Goal: Download file/media

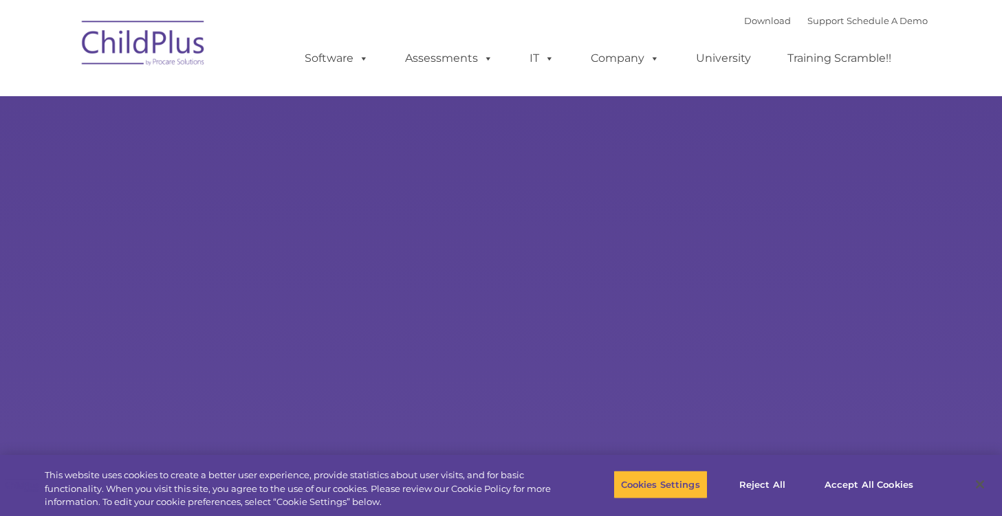
select select "MEDIUM"
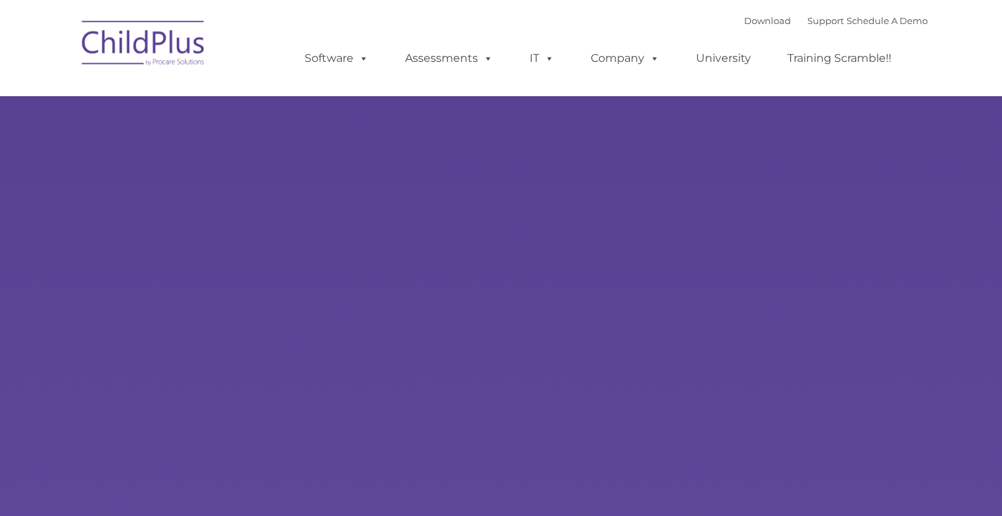
type input ""
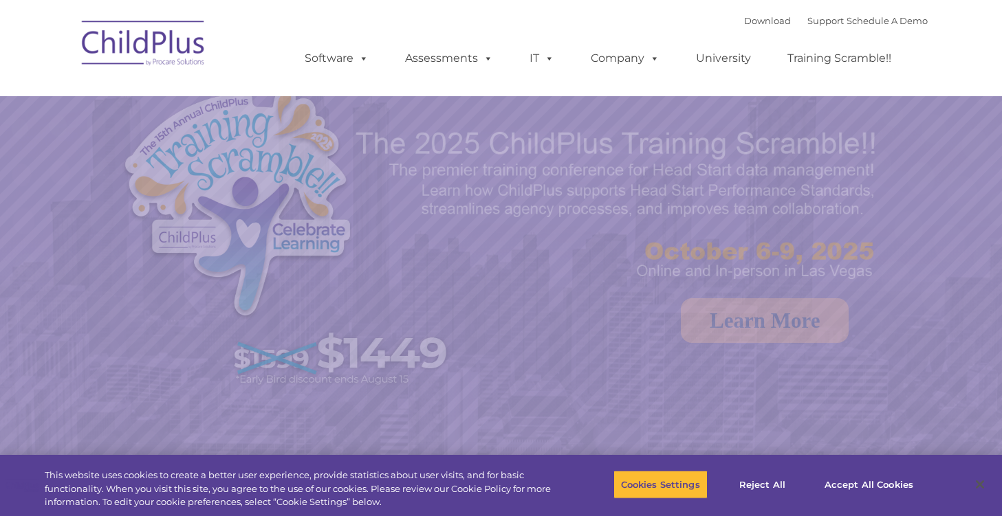
select select "MEDIUM"
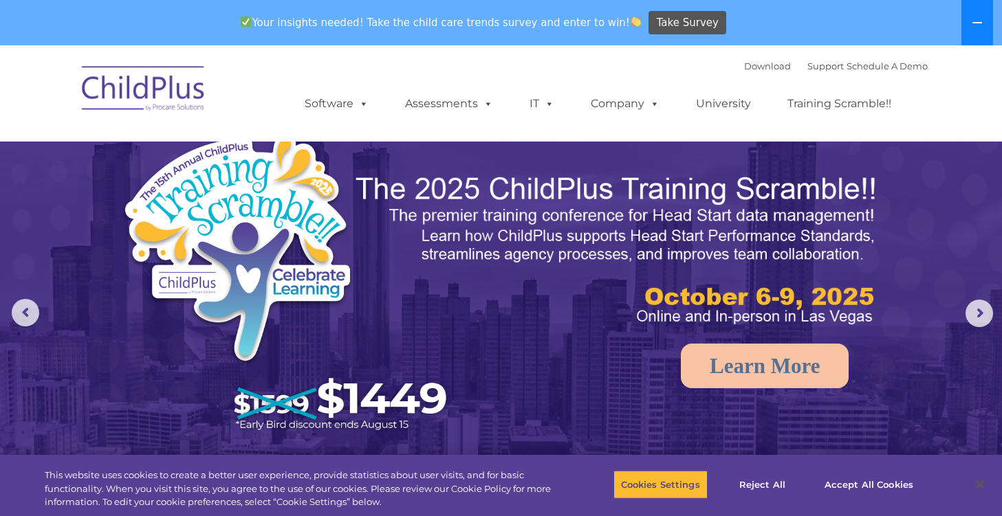
click at [979, 19] on icon at bounding box center [977, 22] width 11 height 11
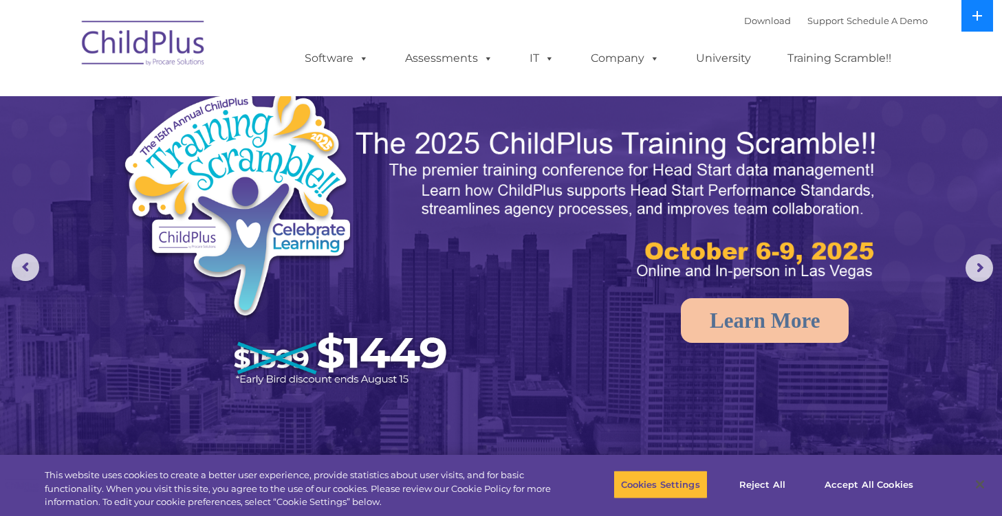
click at [979, 19] on icon at bounding box center [977, 15] width 11 height 11
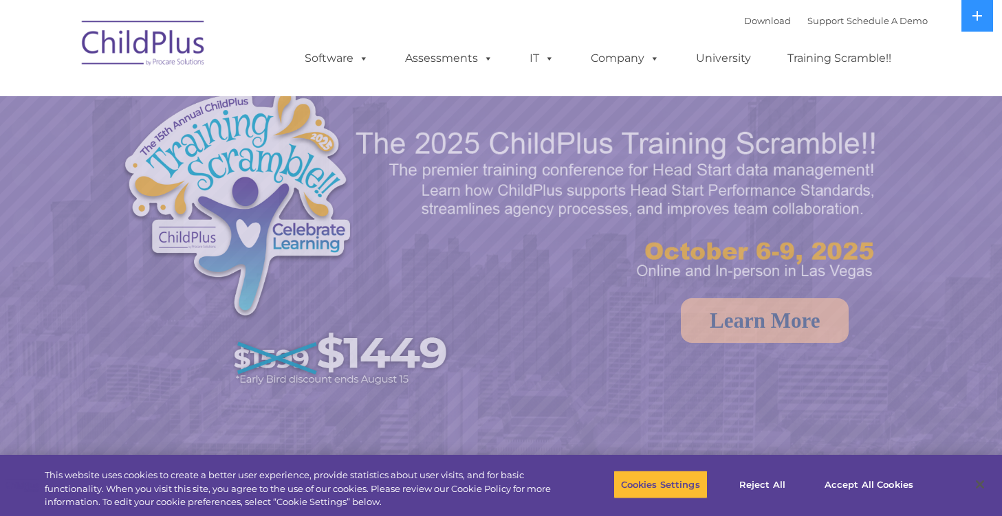
select select "MEDIUM"
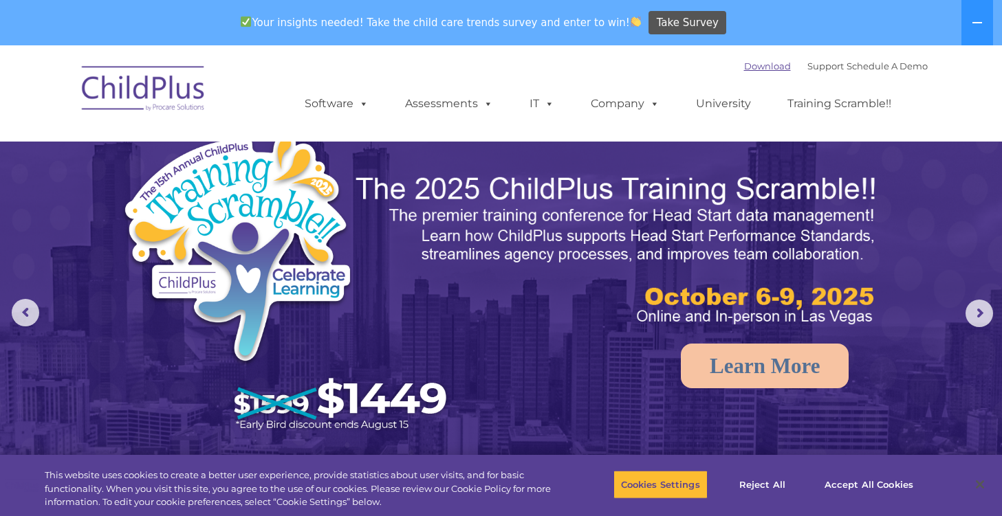
click at [744, 68] on link "Download" at bounding box center [767, 66] width 47 height 11
